Goal: Task Accomplishment & Management: Manage account settings

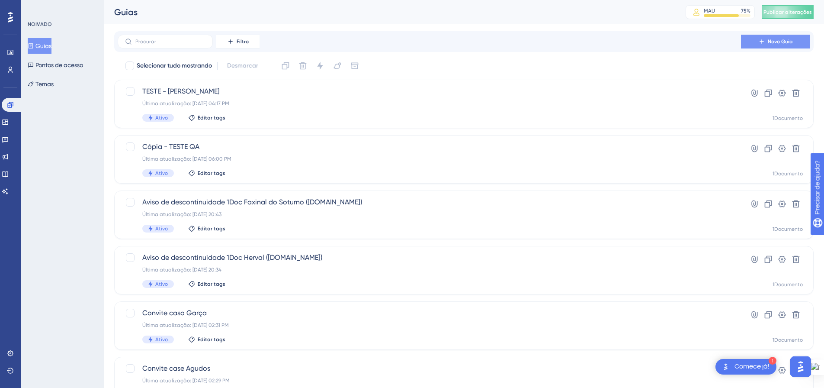
click at [765, 37] on button "Novo Guia" at bounding box center [775, 42] width 69 height 14
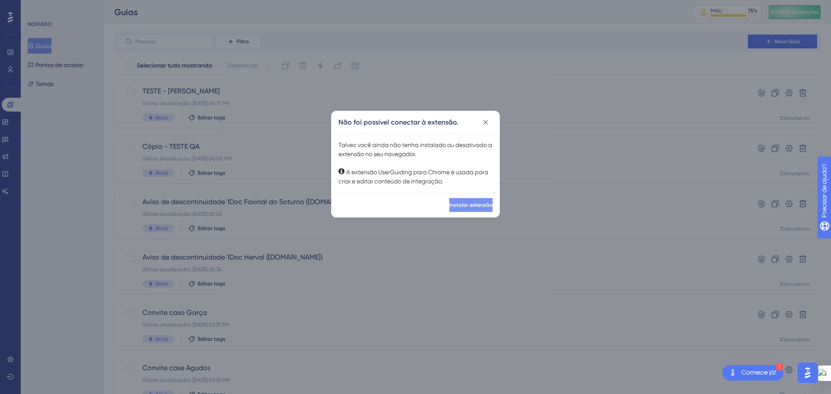
click at [460, 204] on font "Instalar extensão" at bounding box center [470, 205] width 43 height 6
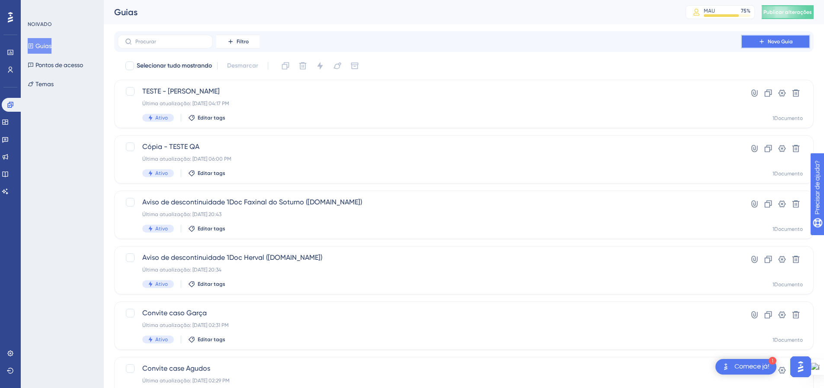
click at [770, 40] on font "Novo Guia" at bounding box center [780, 42] width 25 height 6
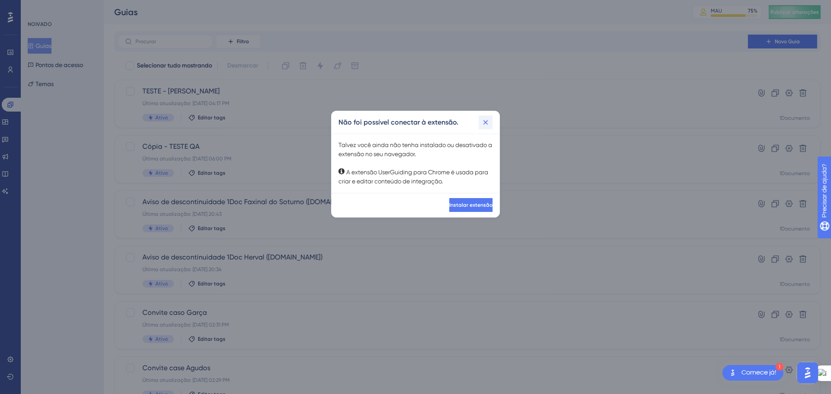
click at [483, 126] on icon at bounding box center [485, 122] width 9 height 9
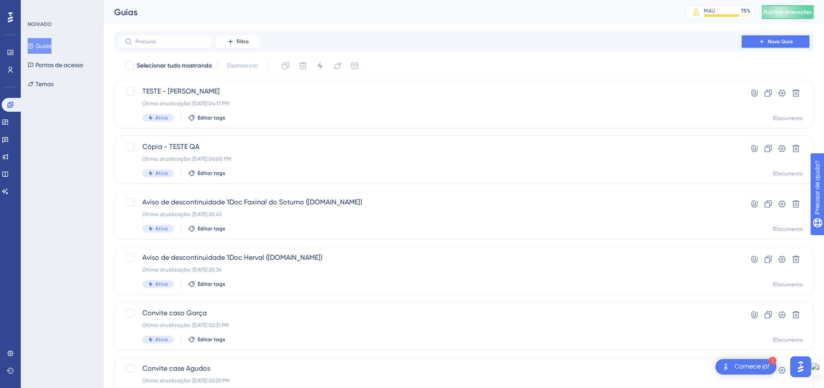
drag, startPoint x: 767, startPoint y: 42, endPoint x: 731, endPoint y: 52, distance: 38.3
click at [767, 42] on button "Novo Guia" at bounding box center [775, 42] width 69 height 14
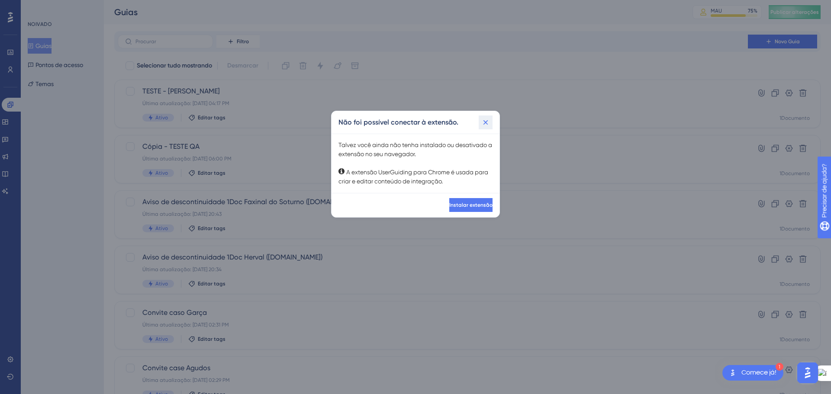
drag, startPoint x: 487, startPoint y: 126, endPoint x: 485, endPoint y: 130, distance: 4.7
click at [488, 127] on button at bounding box center [485, 123] width 14 height 14
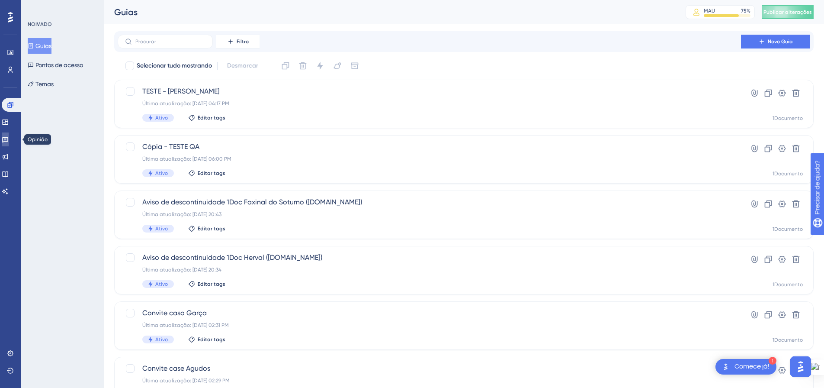
click at [9, 138] on link at bounding box center [5, 139] width 7 height 14
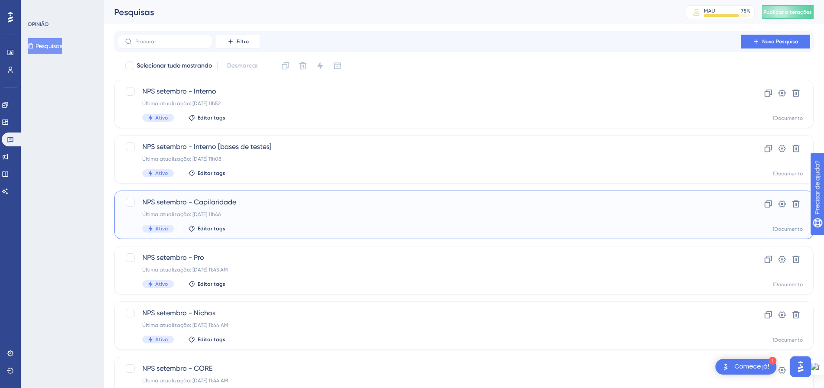
click at [347, 206] on span "NPS setembro - Capilaridade" at bounding box center [429, 202] width 574 height 10
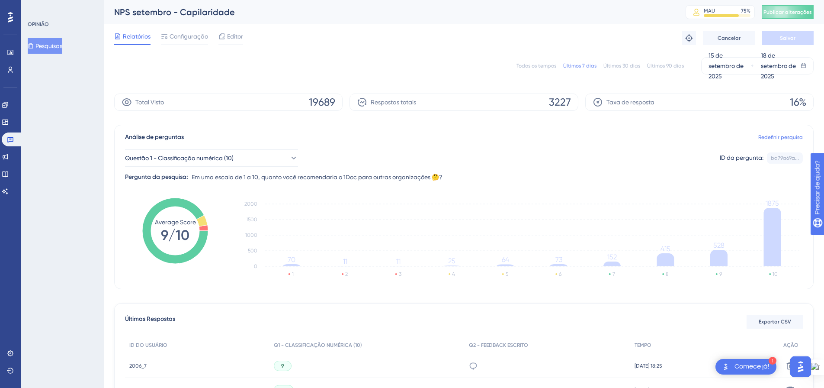
click at [47, 41] on font "Pesquisas" at bounding box center [48, 46] width 27 height 10
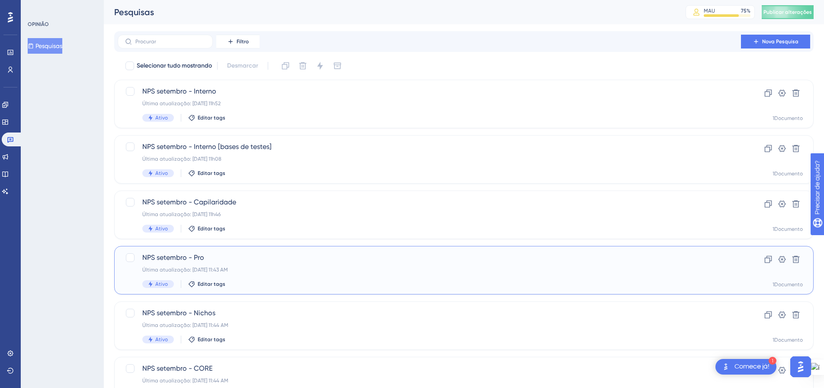
click at [247, 263] on div "NPS setembro - Pro Última atualização: [DATE] 11:43 AM Ativo Editar tags" at bounding box center [429, 269] width 574 height 35
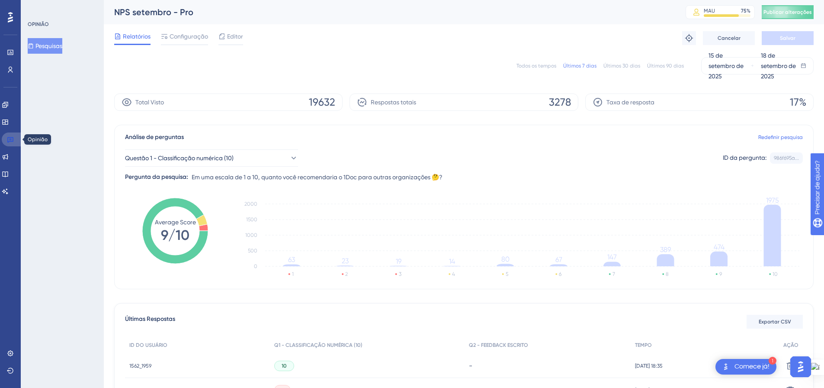
drag, startPoint x: 11, startPoint y: 138, endPoint x: 34, endPoint y: 141, distance: 23.1
click at [11, 138] on icon at bounding box center [10, 139] width 7 height 7
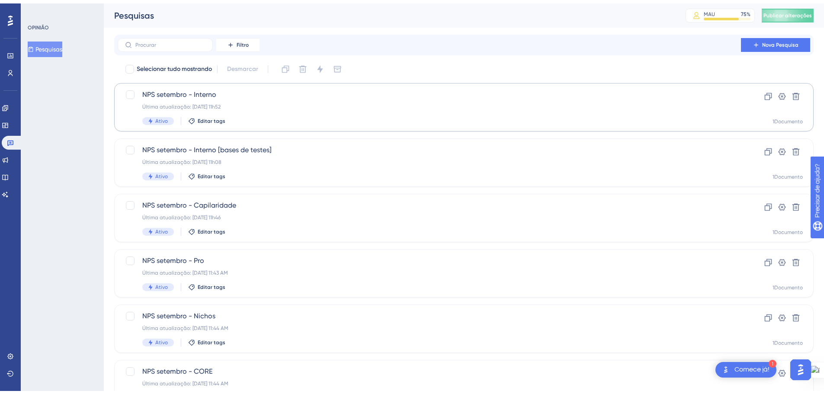
scroll to position [43, 0]
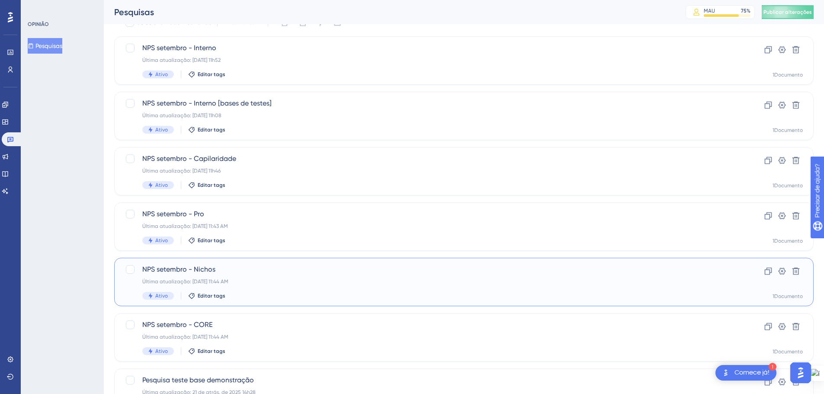
click at [157, 270] on font "NPS setembro - Nichos" at bounding box center [178, 269] width 73 height 8
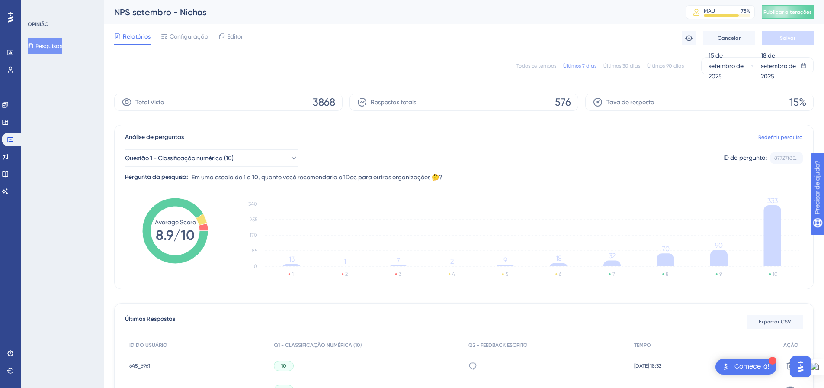
click at [42, 45] on font "Pesquisas" at bounding box center [48, 45] width 27 height 7
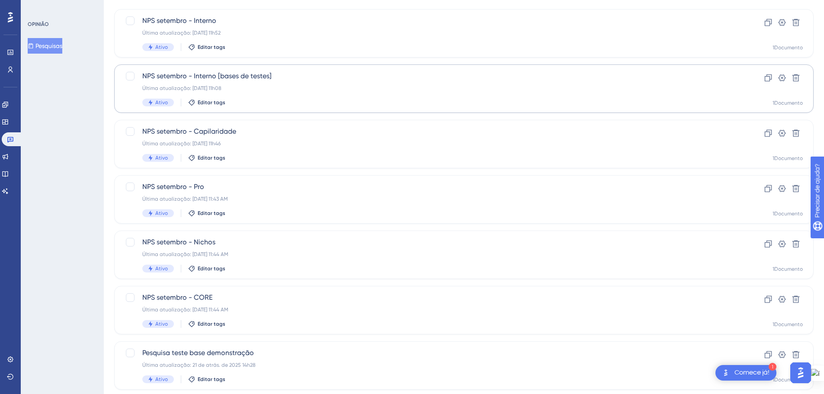
scroll to position [87, 0]
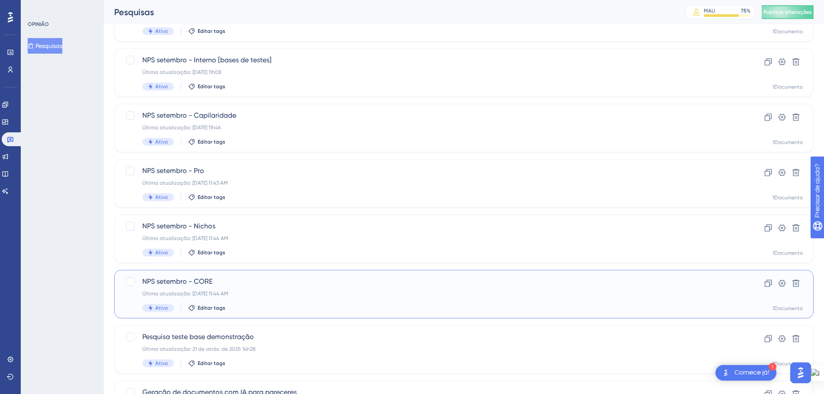
click at [198, 289] on div "NPS setembro - CORE Última atualização: [DATE] 11:44 AM Ativo Editar tags" at bounding box center [429, 293] width 574 height 35
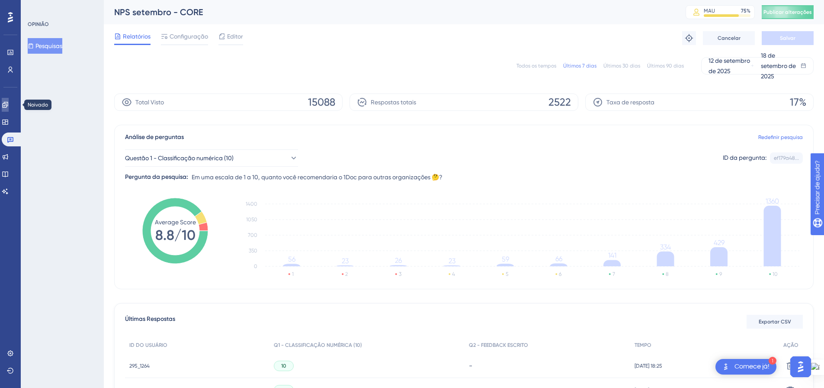
drag, startPoint x: 16, startPoint y: 101, endPoint x: 23, endPoint y: 118, distance: 18.2
click at [9, 101] on link at bounding box center [5, 105] width 7 height 14
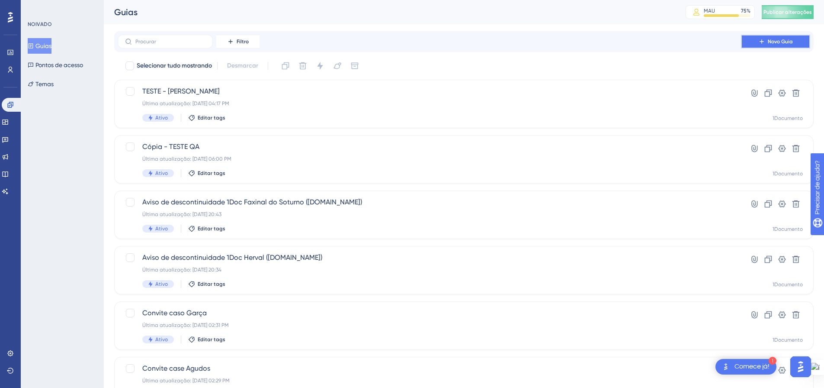
click at [764, 42] on icon at bounding box center [761, 41] width 7 height 7
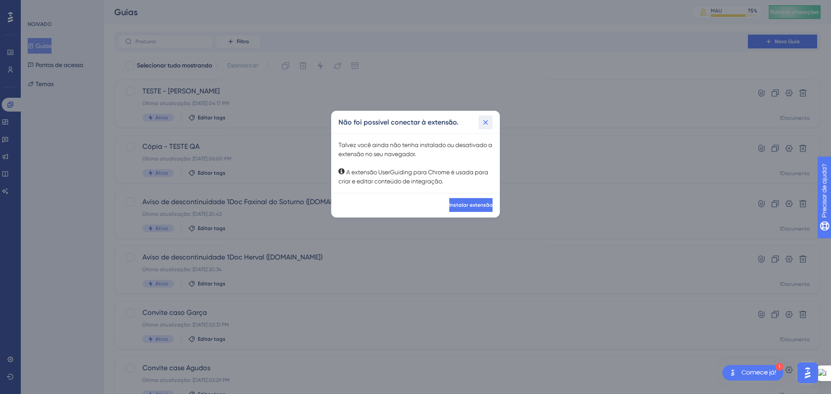
click at [486, 122] on icon at bounding box center [485, 122] width 5 height 5
